Goal: Task Accomplishment & Management: Manage account settings

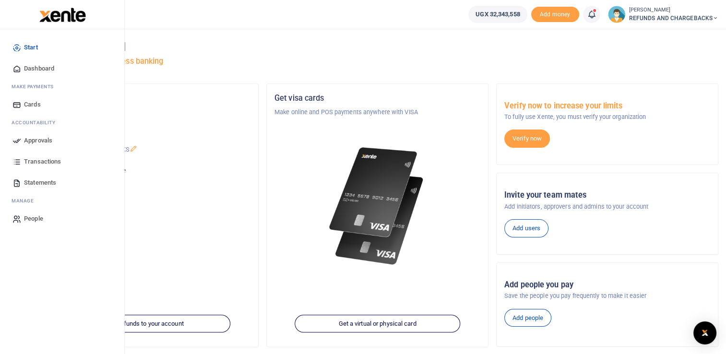
click at [35, 137] on span "Approvals" at bounding box center [38, 141] width 28 height 10
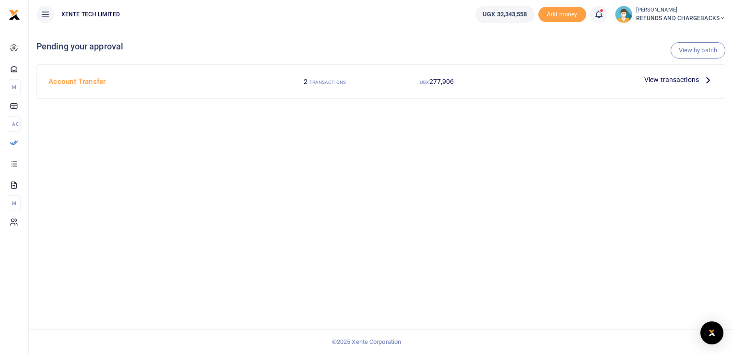
click at [704, 78] on icon at bounding box center [708, 79] width 11 height 11
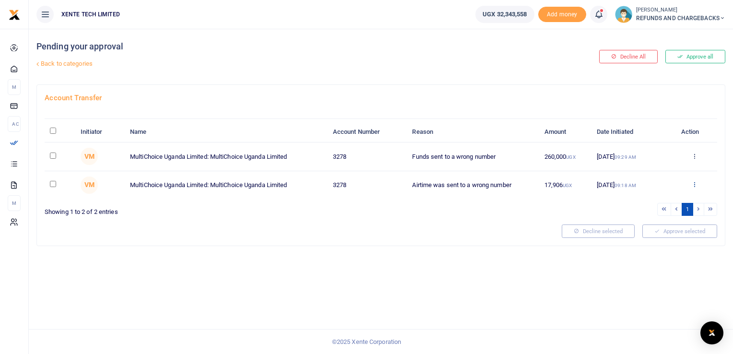
click at [694, 181] on icon at bounding box center [695, 184] width 6 height 7
click at [697, 56] on button "Approve all" at bounding box center [696, 56] width 60 height 13
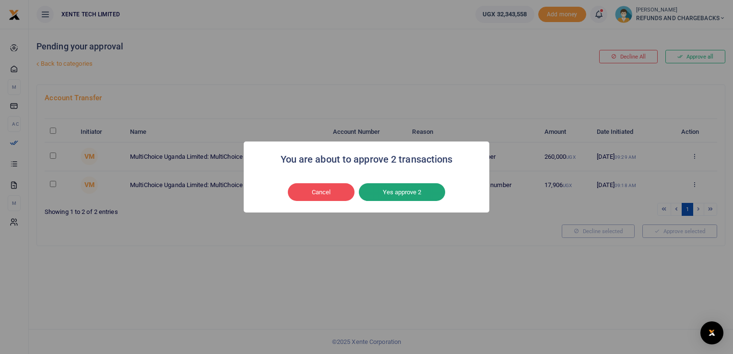
click at [394, 192] on button "Yes approve 2" at bounding box center [402, 192] width 86 height 18
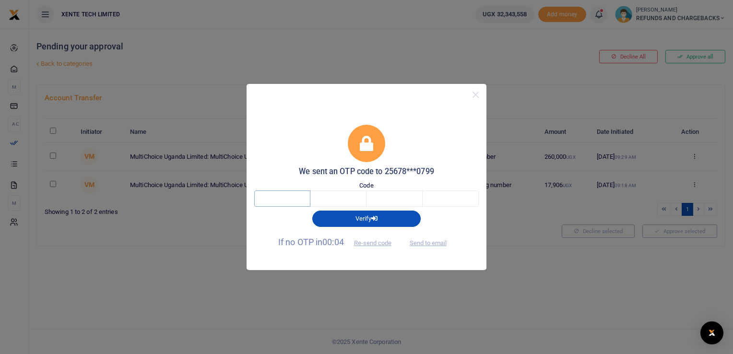
click at [296, 200] on input "text" at bounding box center [282, 199] width 56 height 16
type input "2"
type input "5"
type input "0"
type input "6"
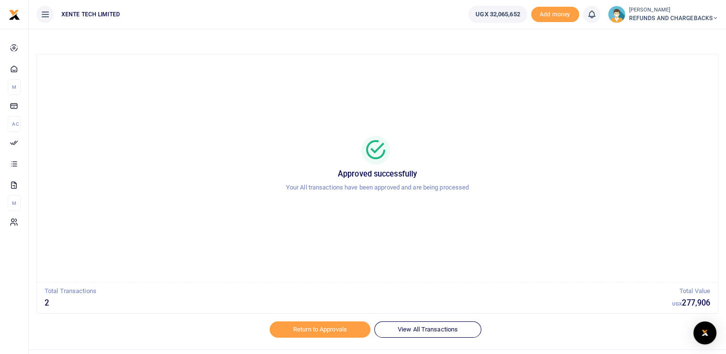
click at [662, 17] on span "REFUNDS AND CHARGEBACKS" at bounding box center [673, 18] width 89 height 9
click at [657, 66] on icon at bounding box center [654, 69] width 8 height 9
